Goal: Task Accomplishment & Management: Use online tool/utility

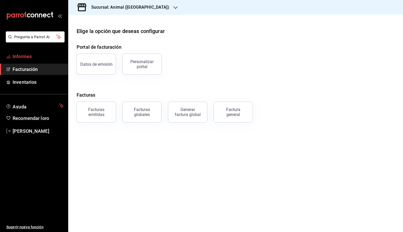
click at [35, 56] on span "Informes" at bounding box center [38, 56] width 51 height 7
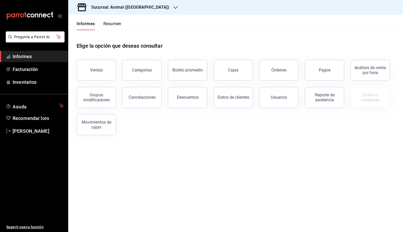
click at [141, 9] on font "Sucursal: Animal ([GEOGRAPHIC_DATA])" at bounding box center [130, 7] width 78 height 5
click at [100, 37] on span "Mochomos (Tijuana)" at bounding box center [89, 35] width 34 height 6
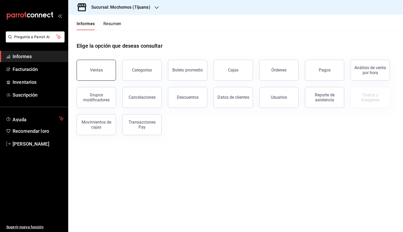
click at [98, 72] on font "Ventas" at bounding box center [96, 70] width 13 height 5
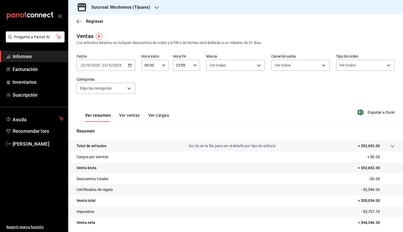
click at [128, 67] on \(Stroke\) "button" at bounding box center [129, 65] width 3 height 3
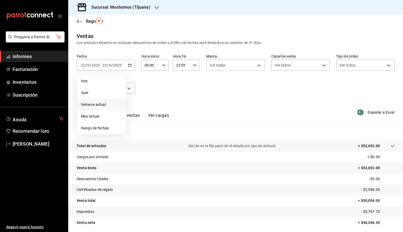
scroll to position [19, 0]
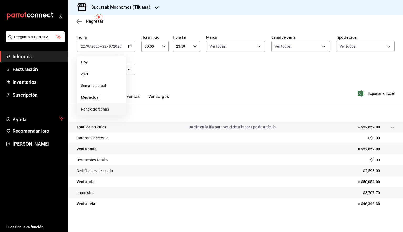
click at [107, 107] on font "Rango de fechas" at bounding box center [95, 109] width 28 height 4
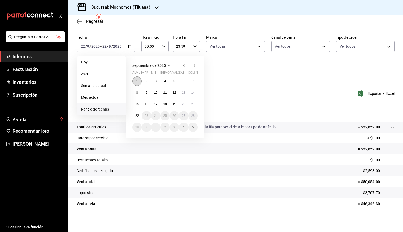
click at [139, 79] on button "1" at bounding box center [136, 81] width 9 height 9
click at [137, 115] on font "22" at bounding box center [136, 116] width 3 height 4
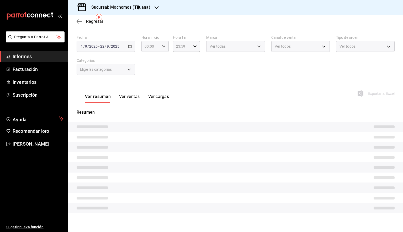
click at [163, 47] on \(Stroke\) "button" at bounding box center [163, 46] width 3 height 2
click at [149, 75] on button "05" at bounding box center [147, 70] width 11 height 10
type input "05:00"
click at [196, 50] on div at bounding box center [201, 116] width 403 height 232
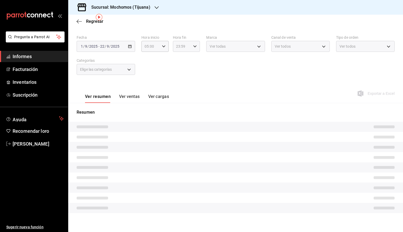
click at [193, 48] on icon "button" at bounding box center [195, 47] width 4 height 4
click at [180, 69] on font "05" at bounding box center [178, 67] width 4 height 4
click at [192, 61] on font "00" at bounding box center [192, 59] width 4 height 4
type input "05:00"
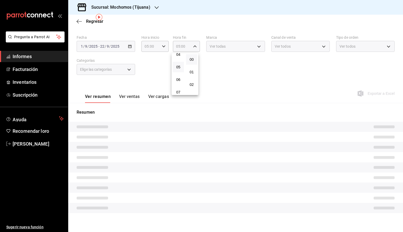
click at [228, 47] on div at bounding box center [201, 116] width 403 height 232
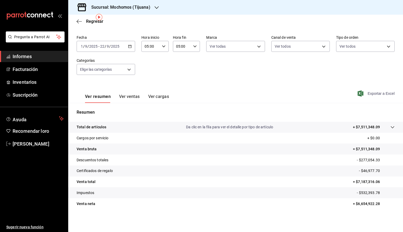
click at [272, 95] on font "Exportar a Excel" at bounding box center [380, 93] width 27 height 4
click at [234, 47] on body "Pregunta a Parrot AI Informes Facturación Inventarios Suscripción Ayuda Recomen…" at bounding box center [201, 116] width 403 height 232
click at [229, 67] on font "Ver todas" at bounding box center [227, 66] width 16 height 4
type input "c300ab0f-4e96-434a-ab79-9fec8b673c9f"
checkbox input "true"
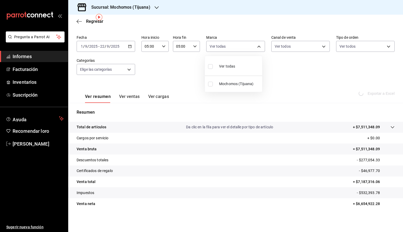
checkbox input "true"
click at [272, 75] on div at bounding box center [201, 116] width 403 height 232
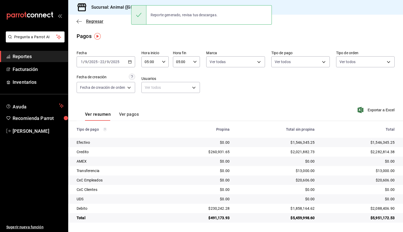
click at [82, 20] on span "Regresar" at bounding box center [90, 21] width 27 height 5
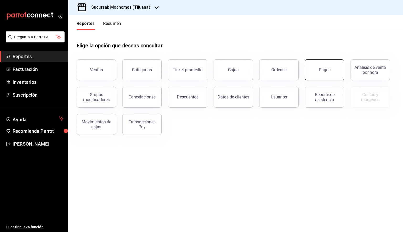
click at [326, 78] on button "Pagos" at bounding box center [324, 69] width 39 height 21
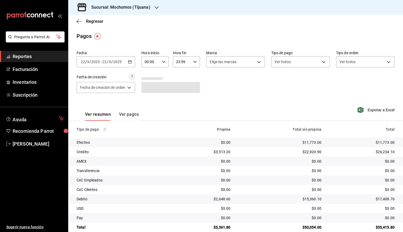
click at [131, 64] on div "[DATE] [DATE] - [DATE] [DATE]" at bounding box center [106, 61] width 58 height 11
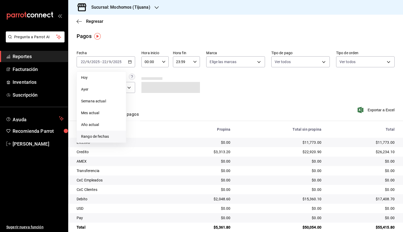
click at [108, 135] on span "Rango de fechas" at bounding box center [101, 137] width 41 height 6
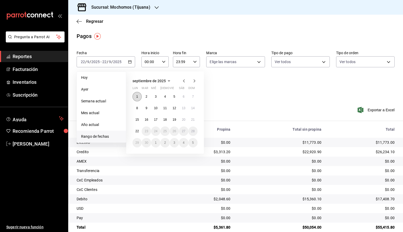
click at [137, 95] on abbr "1" at bounding box center [137, 97] width 2 height 4
click at [135, 130] on abbr "22" at bounding box center [136, 131] width 3 height 4
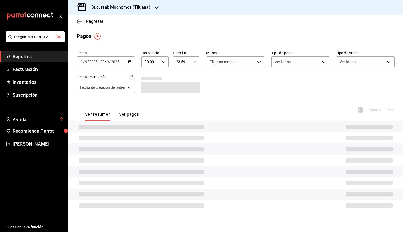
click at [163, 59] on div "00:00 Hora inicio" at bounding box center [154, 61] width 27 height 11
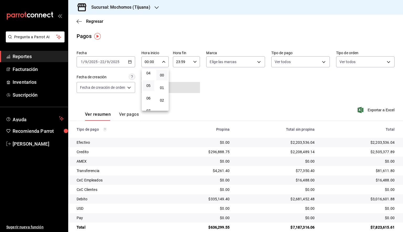
click at [148, 83] on button "05" at bounding box center [149, 85] width 12 height 10
type input "05:00"
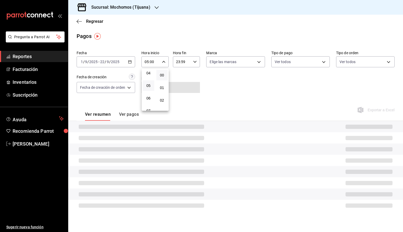
click at [193, 67] on div at bounding box center [201, 116] width 403 height 232
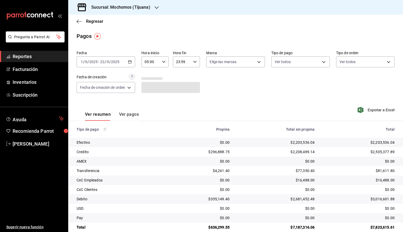
click at [193, 63] on icon "button" at bounding box center [195, 62] width 4 height 4
click at [180, 89] on button "05" at bounding box center [179, 85] width 11 height 10
click at [193, 76] on span "00" at bounding box center [193, 75] width 5 height 4
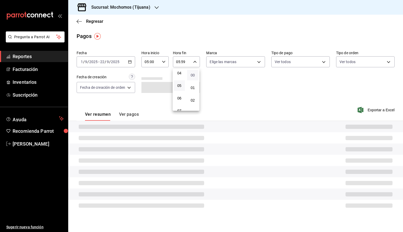
type input "05:00"
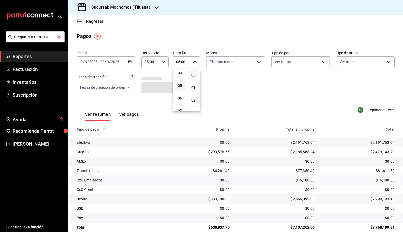
click at [225, 63] on div at bounding box center [201, 116] width 403 height 232
click at [223, 64] on body "Pregunta a Parrot AI Reportes Facturación Inventarios Suscripción Ayuda Recomie…" at bounding box center [201, 116] width 403 height 232
click at [230, 84] on span "Ver todas" at bounding box center [228, 82] width 16 height 6
type input "c300ab0f-4e96-434a-ab79-9fec8b673c9f"
checkbox input "true"
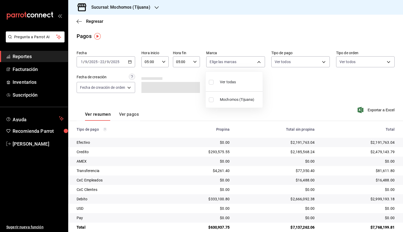
checkbox input "true"
click at [319, 98] on div at bounding box center [201, 116] width 403 height 232
click at [372, 111] on span "Exportar a Excel" at bounding box center [376, 110] width 36 height 6
